Goal: Information Seeking & Learning: Learn about a topic

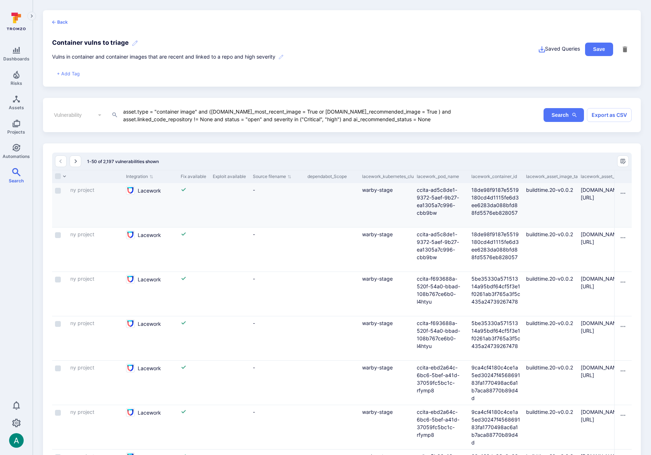
scroll to position [0, 755]
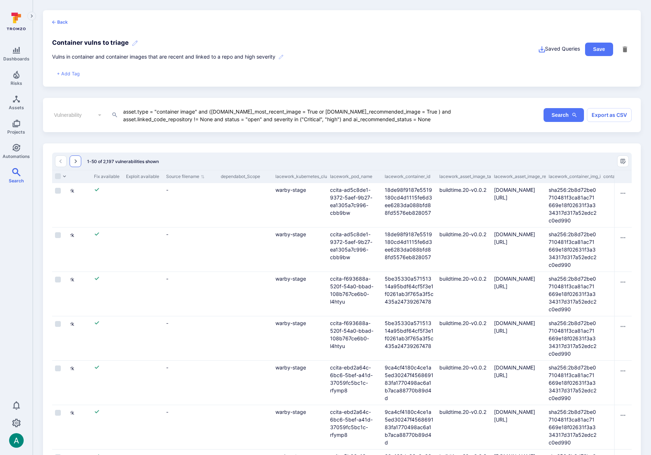
click at [78, 163] on icon "Go to the next page" at bounding box center [75, 161] width 6 height 6
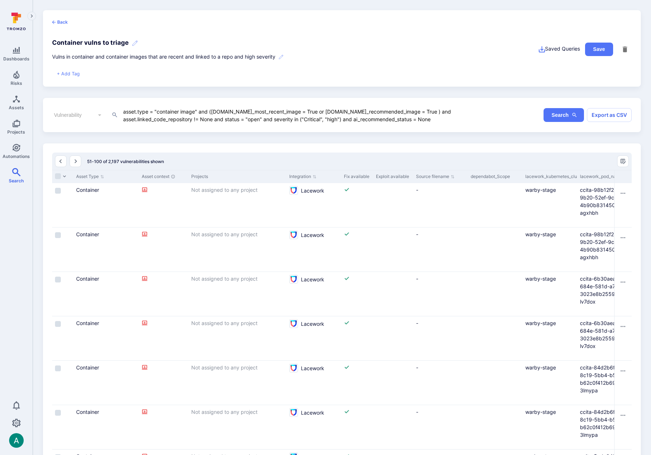
scroll to position [0, 0]
click at [75, 162] on icon "Go to the next page" at bounding box center [75, 161] width 6 height 6
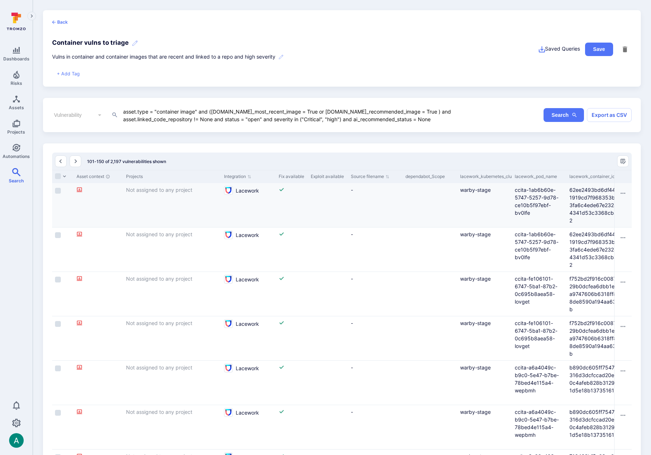
scroll to position [0, 573]
drag, startPoint x: 458, startPoint y: 175, endPoint x: 500, endPoint y: 176, distance: 41.9
click at [500, 176] on div "lacework_kubernetes_cluster" at bounding box center [481, 176] width 49 height 7
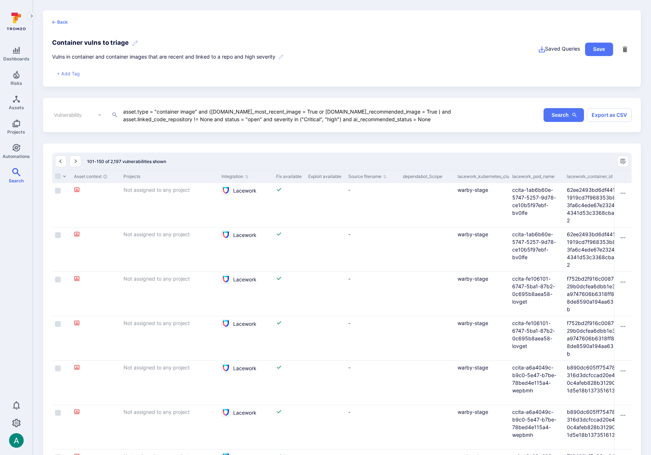
click at [500, 176] on div "lacework_kubernetes_cluster" at bounding box center [481, 176] width 49 height 7
drag, startPoint x: 453, startPoint y: 110, endPoint x: 452, endPoint y: 114, distance: 4.8
click at [453, 110] on textarea "asset.type = "container image" and ([DOMAIN_NAME]_most_recent_image = True or […" at bounding box center [289, 115] width 335 height 16
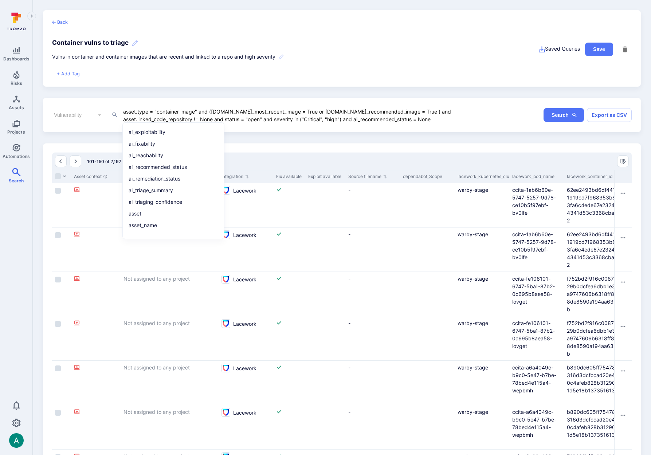
click at [451, 115] on textarea "asset.type = "container image" and ([DOMAIN_NAME]_most_recent_image = True or […" at bounding box center [289, 115] width 335 height 16
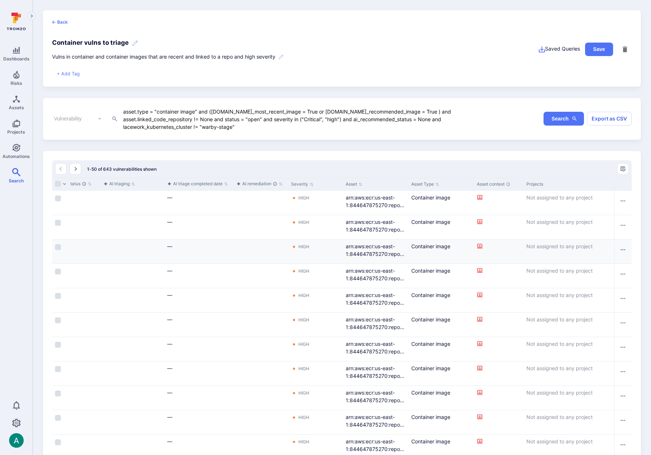
scroll to position [0, 300]
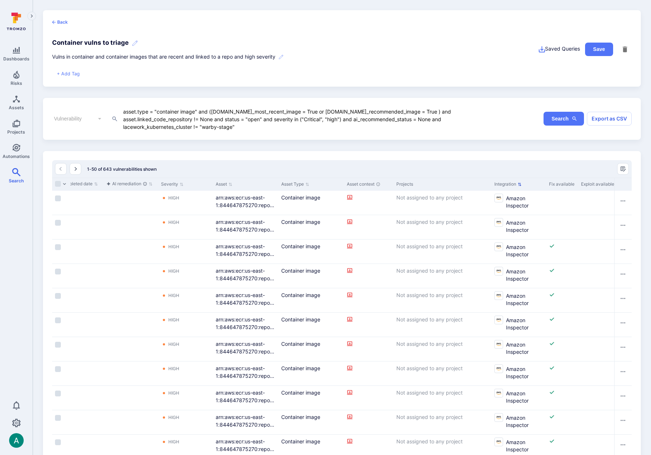
type textarea "asset.type = "container image" and ([DOMAIN_NAME]_most_recent_image = True or […"
click at [521, 185] on icon "Sort by Integration" at bounding box center [519, 184] width 4 height 4
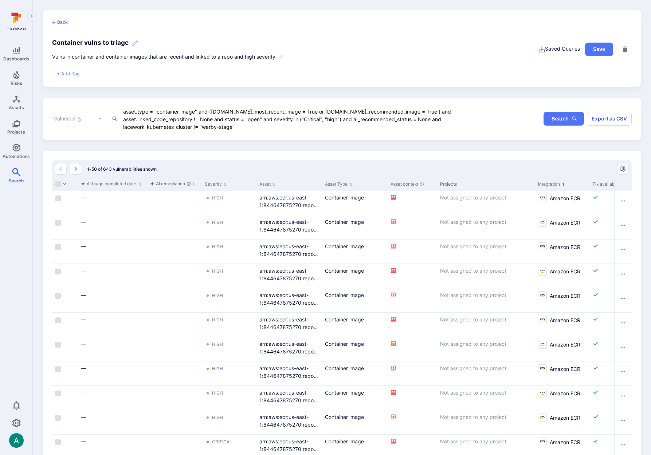
scroll to position [0, 257]
click at [563, 183] on icon "Sorted by: Alphabetically (A-Z)" at bounding box center [562, 184] width 3 height 3
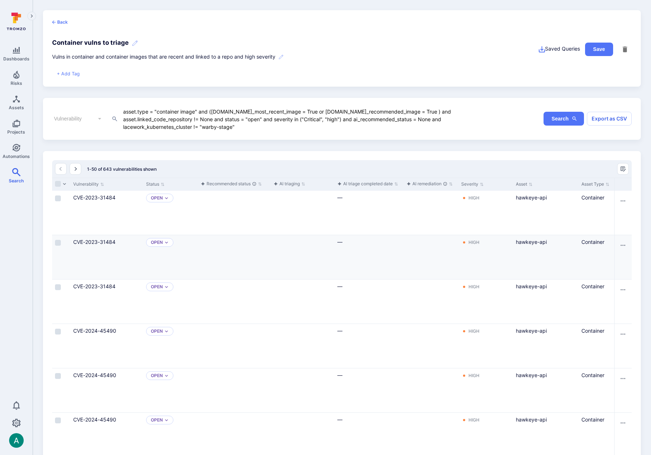
scroll to position [0, 0]
click at [102, 196] on link "CVE-2023-31484" at bounding box center [94, 197] width 42 height 6
click at [108, 330] on link "CVE-2024-45490" at bounding box center [94, 331] width 43 height 6
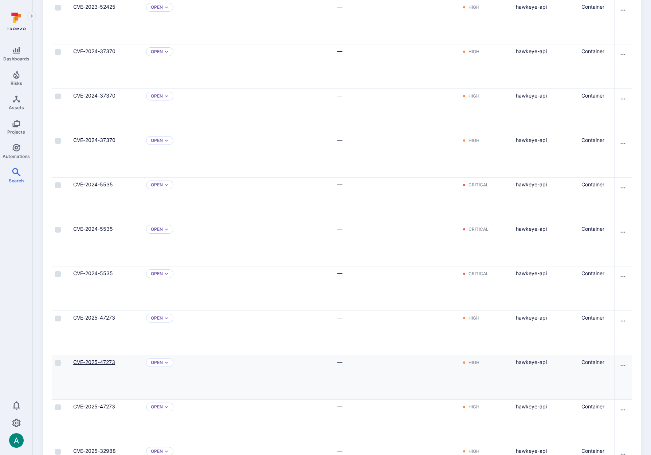
click at [94, 363] on link "CVE-2025-47273" at bounding box center [94, 362] width 42 height 6
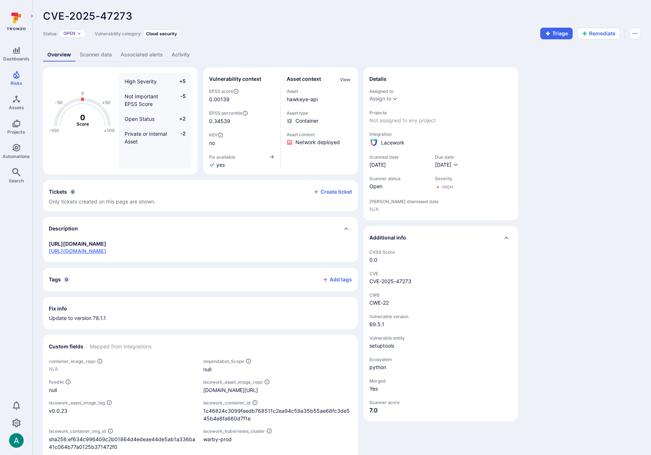
click at [106, 248] on link "[URL][DOMAIN_NAME]" at bounding box center [78, 251] width 58 height 6
click at [106, 244] on link "[URL][DOMAIN_NAME]" at bounding box center [78, 244] width 58 height 6
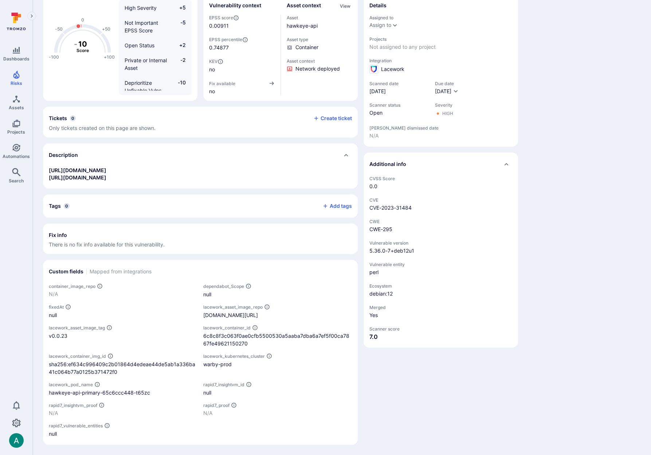
scroll to position [74, 0]
click at [392, 207] on link "CVE-2023-31484" at bounding box center [390, 208] width 42 height 6
click at [106, 168] on link "https://cve.mitre.org/cgi-bin/cvename.cgi?name=CVE-2023-31484" at bounding box center [78, 170] width 58 height 6
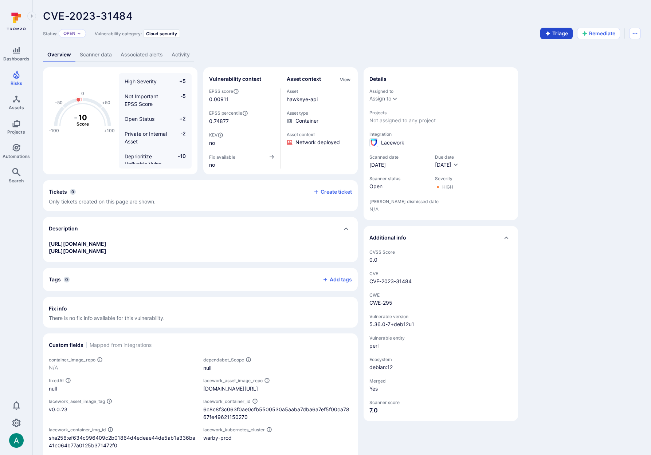
scroll to position [0, 0]
click at [552, 33] on button "Triage" at bounding box center [556, 34] width 32 height 12
